Goal: Navigation & Orientation: Understand site structure

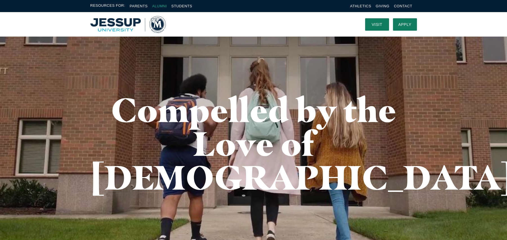
click at [163, 8] on link "Alumni" at bounding box center [159, 6] width 15 height 4
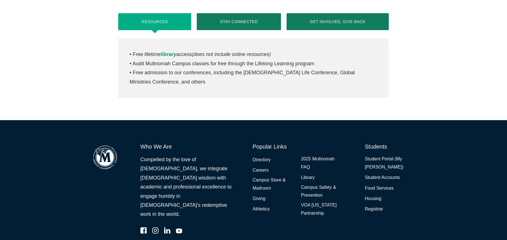
scroll to position [290, 0]
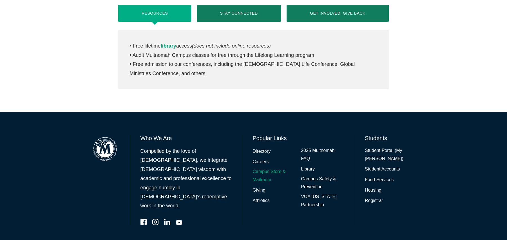
click at [261, 168] on link "Campus Store & Mailroom" at bounding box center [274, 176] width 43 height 16
click at [315, 147] on link "2025 Multnomah FAQ" at bounding box center [322, 155] width 43 height 16
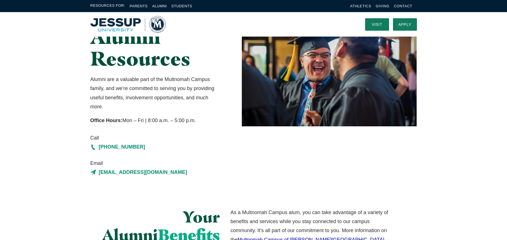
scroll to position [0, 0]
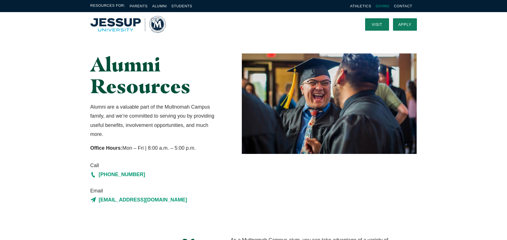
click at [382, 5] on link "Giving" at bounding box center [383, 6] width 14 height 4
